Goal: Information Seeking & Learning: Learn about a topic

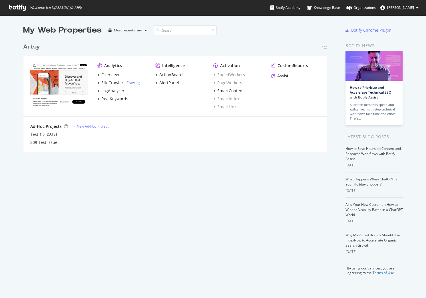
scroll to position [298, 426]
click at [117, 101] on div "RealKeywords" at bounding box center [114, 99] width 27 height 6
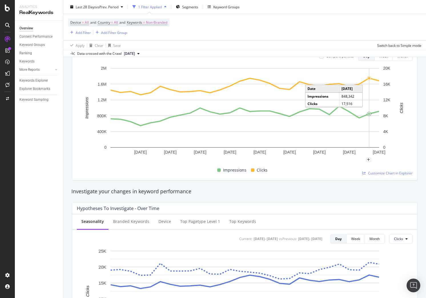
scroll to position [76, 0]
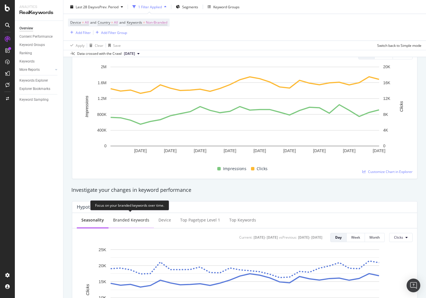
click at [131, 221] on div "Branded Keywords" at bounding box center [131, 220] width 36 height 6
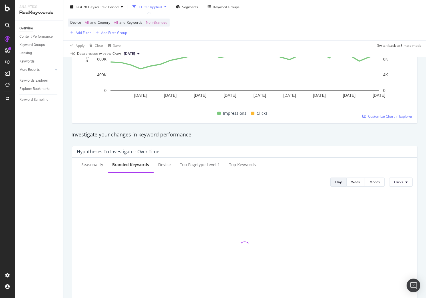
scroll to position [162, 0]
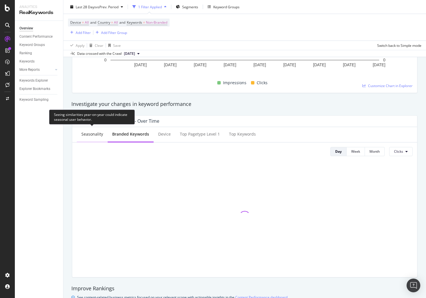
click at [94, 138] on div "Seasonality" at bounding box center [92, 135] width 31 height 16
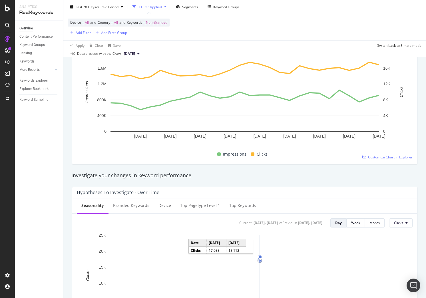
scroll to position [0, 0]
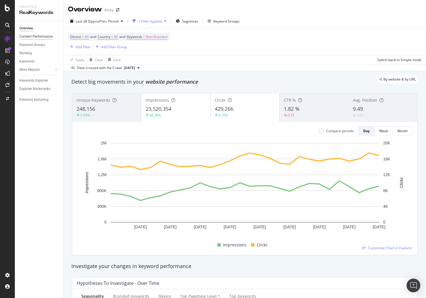
click at [25, 36] on div "Content Performance" at bounding box center [35, 37] width 33 height 6
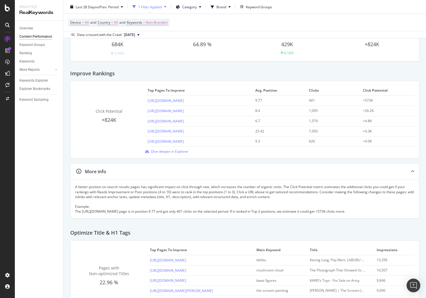
scroll to position [28, 0]
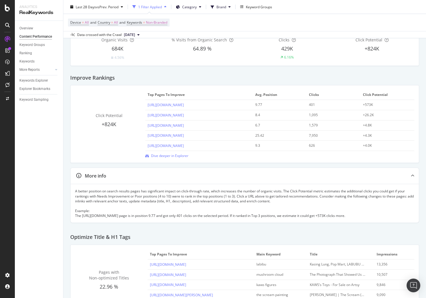
click at [369, 104] on div "+573K" at bounding box center [385, 104] width 44 height 5
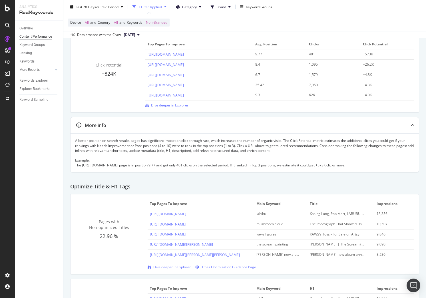
scroll to position [79, 0]
click at [329, 219] on td "Kasing Lung, Pop Mart, LABUBU | Mega Labubu Tec 1000% ( Brown, Zimomo, Be Yours…" at bounding box center [340, 213] width 67 height 10
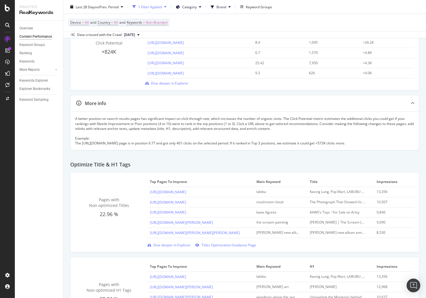
scroll to position [106, 0]
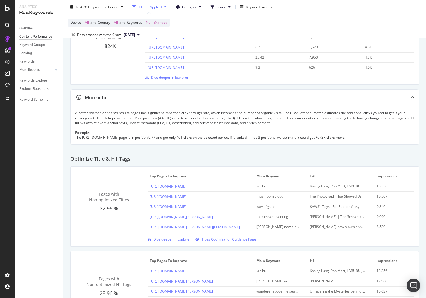
click at [317, 229] on div "Taylor Swift’s new album announcement teases “Ophelia” and other art historical…" at bounding box center [338, 226] width 56 height 5
click at [317, 230] on div "Taylor Swift’s new album announcement teases “Ophelia” and other art historical…" at bounding box center [338, 227] width 56 height 5
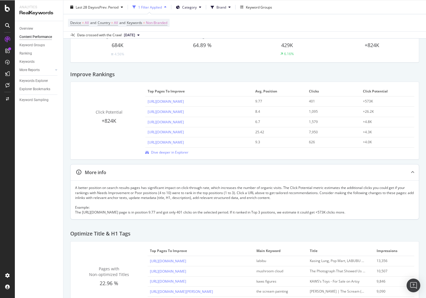
scroll to position [0, 0]
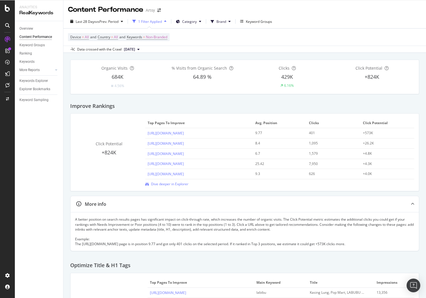
click at [235, 105] on div "Improve Rankings" at bounding box center [244, 103] width 349 height 19
click at [160, 37] on span "Non-Branded" at bounding box center [156, 37] width 21 height 8
click at [147, 60] on div "Cancel" at bounding box center [142, 62] width 18 height 5
click at [55, 69] on icon at bounding box center [56, 69] width 2 height 3
click at [55, 70] on icon at bounding box center [56, 69] width 2 height 3
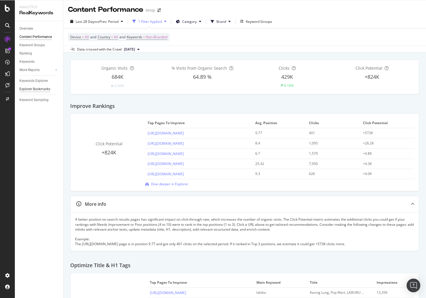
click at [44, 88] on div "Explorer Bookmarks" at bounding box center [34, 89] width 31 height 6
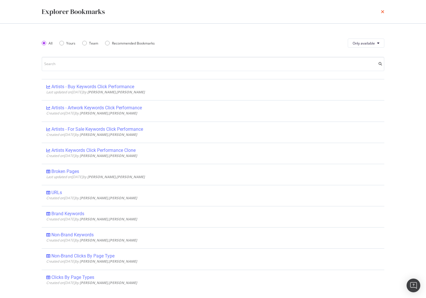
click at [383, 11] on icon "times" at bounding box center [382, 11] width 3 height 5
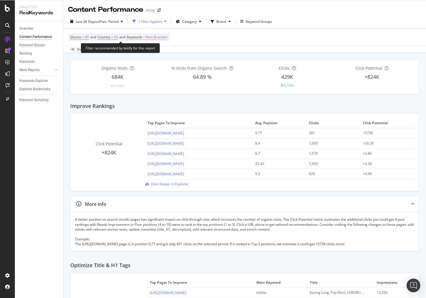
click at [155, 35] on span "Non-Branded" at bounding box center [156, 37] width 21 height 8
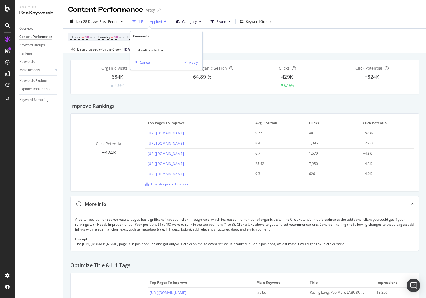
click at [144, 62] on div "Cancel" at bounding box center [145, 62] width 11 height 5
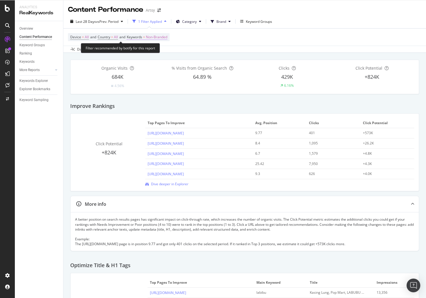
click at [150, 39] on span "Non-Branded" at bounding box center [156, 37] width 21 height 8
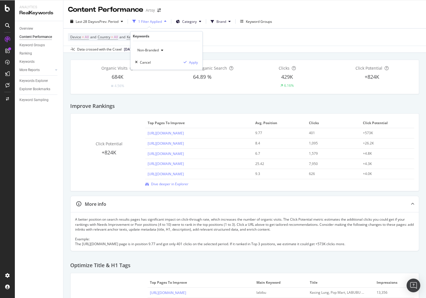
click at [163, 50] on icon "button" at bounding box center [162, 49] width 2 height 3
click at [161, 92] on span "All" at bounding box center [169, 94] width 58 height 5
click at [192, 64] on div "Apply" at bounding box center [193, 62] width 9 height 5
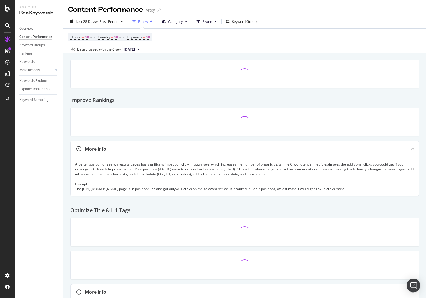
click at [141, 22] on div "Filters" at bounding box center [143, 21] width 10 height 5
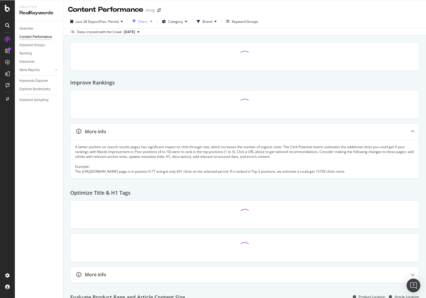
click at [141, 22] on div "Filters" at bounding box center [143, 21] width 10 height 5
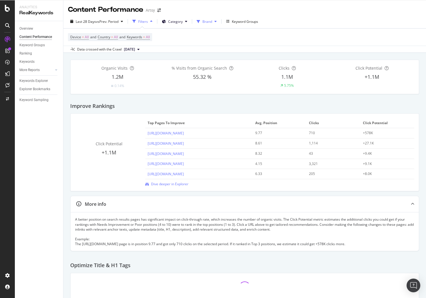
click at [216, 21] on icon at bounding box center [215, 21] width 2 height 3
click at [175, 172] on link "[URL][DOMAIN_NAME]" at bounding box center [165, 173] width 36 height 5
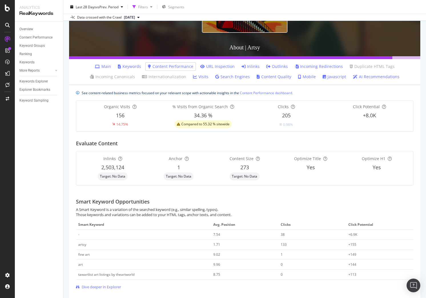
scroll to position [75, 0]
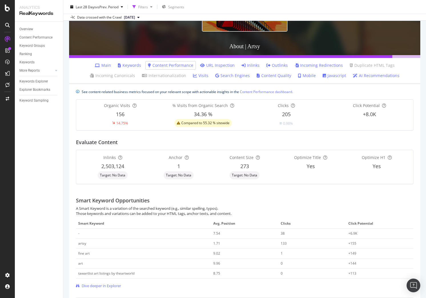
click at [198, 255] on div "fine art" at bounding box center [143, 253] width 130 height 5
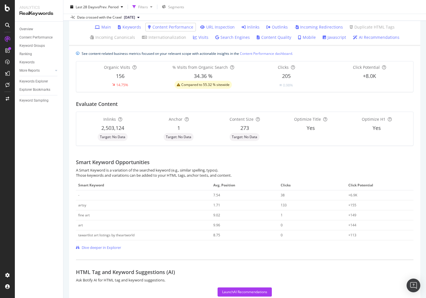
scroll to position [134, 0]
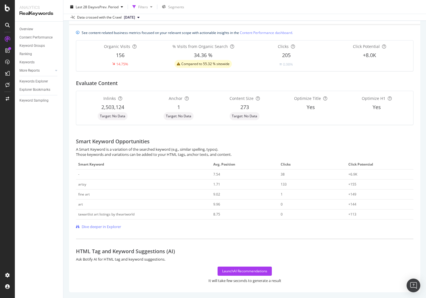
click at [116, 114] on span "Target: No Data" at bounding box center [112, 115] width 25 height 3
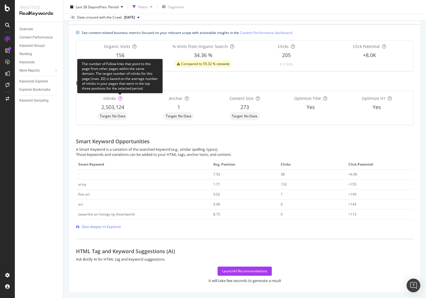
click at [118, 96] on icon at bounding box center [120, 98] width 4 height 4
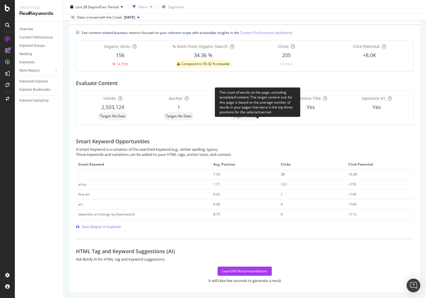
scroll to position [0, 0]
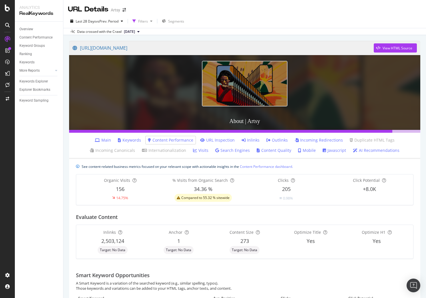
click at [200, 140] on link "URL Inspection" at bounding box center [217, 140] width 35 height 6
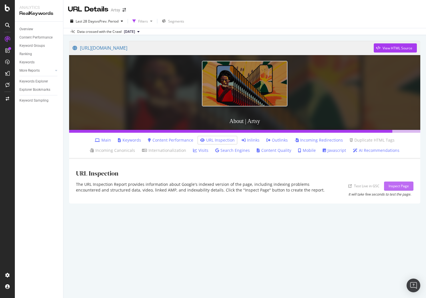
click at [396, 185] on div "Inspect Page" at bounding box center [398, 185] width 20 height 5
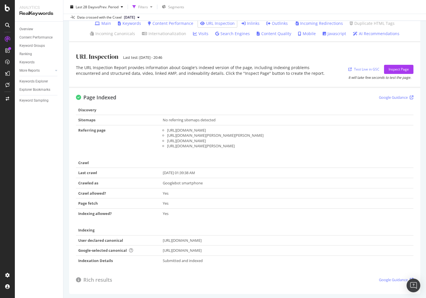
scroll to position [124, 0]
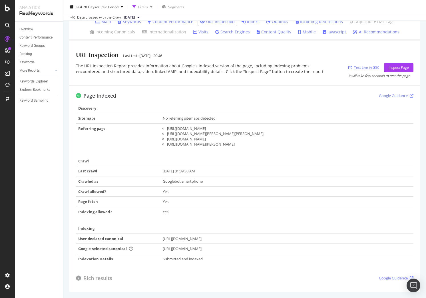
click at [363, 64] on link "Test Live in GSC" at bounding box center [363, 67] width 31 height 6
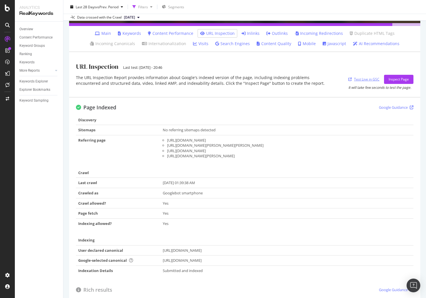
scroll to position [84, 0]
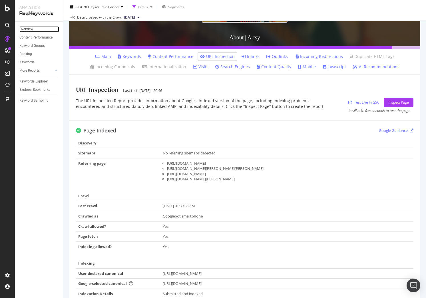
click at [37, 29] on link "Overview" at bounding box center [39, 29] width 40 height 6
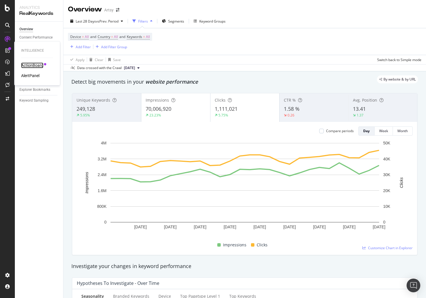
click at [40, 66] on div "ActionBoard" at bounding box center [32, 65] width 22 height 6
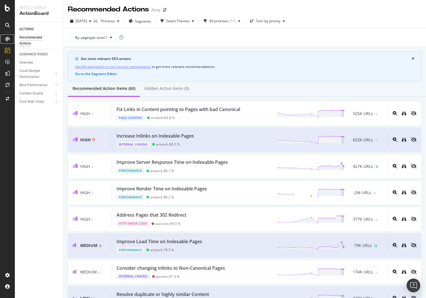
click at [9, 36] on div at bounding box center [7, 39] width 9 height 9
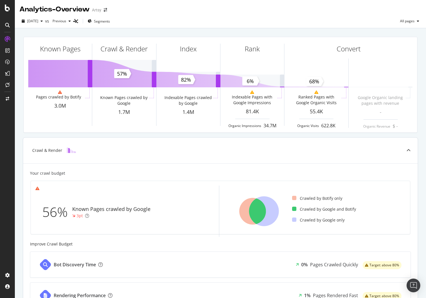
click at [79, 217] on div "3pt" at bounding box center [79, 216] width 6 height 6
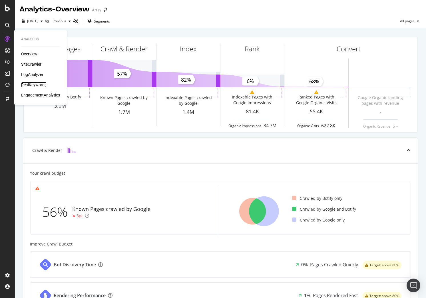
click at [40, 86] on div "RealKeywords" at bounding box center [33, 85] width 25 height 6
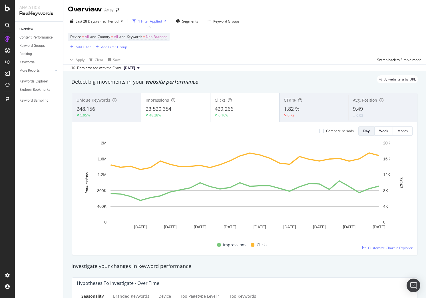
click at [140, 68] on icon at bounding box center [138, 67] width 2 height 3
click at [140, 67] on icon at bounding box center [138, 67] width 2 height 3
click at [120, 23] on div "button" at bounding box center [121, 20] width 7 height 3
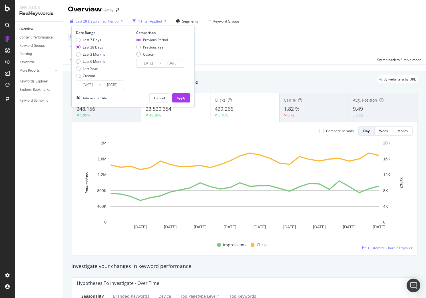
click at [120, 23] on div "Last 28 Days vs Prev. Period" at bounding box center [96, 21] width 57 height 9
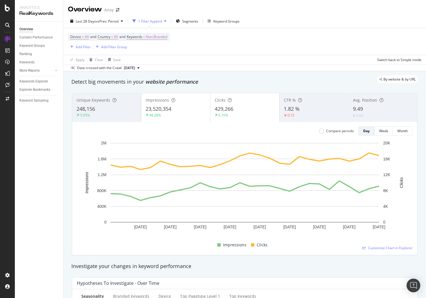
click at [214, 41] on div "Device = All and Country = All and Keywords = Non-Branded Add Filter Add Filter…" at bounding box center [244, 41] width 353 height 27
click at [233, 21] on div "Keyword Groups" at bounding box center [226, 21] width 26 height 5
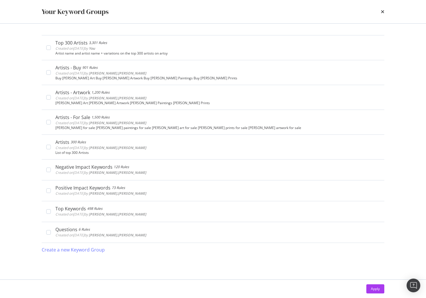
click at [388, 10] on div "Your Keyword Groups" at bounding box center [212, 11] width 365 height 23
click at [385, 11] on div "Your Keyword Groups" at bounding box center [212, 11] width 365 height 23
click at [381, 12] on icon "times" at bounding box center [382, 11] width 3 height 5
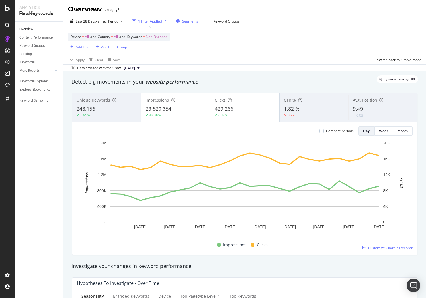
click at [188, 23] on span "Segments" at bounding box center [190, 21] width 16 height 5
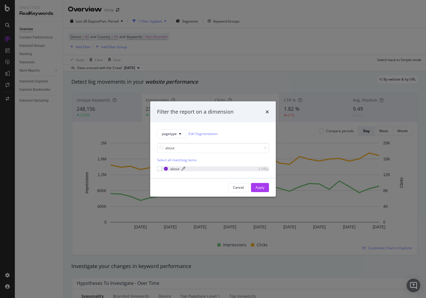
type input "about"
click at [179, 168] on div "about" at bounding box center [174, 168] width 9 height 5
click at [259, 188] on div "Apply" at bounding box center [259, 187] width 9 height 5
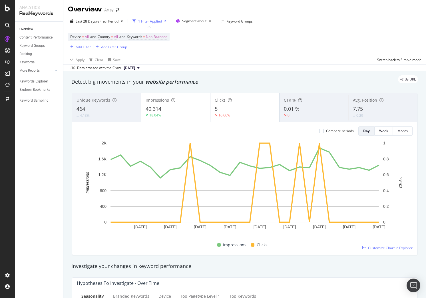
click at [366, 107] on div "7.75" at bounding box center [383, 108] width 60 height 7
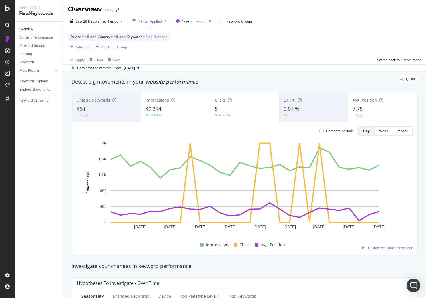
click at [312, 118] on div "CTR % 0.01 % 0" at bounding box center [313, 108] width 69 height 26
